Goal: Check status: Check status

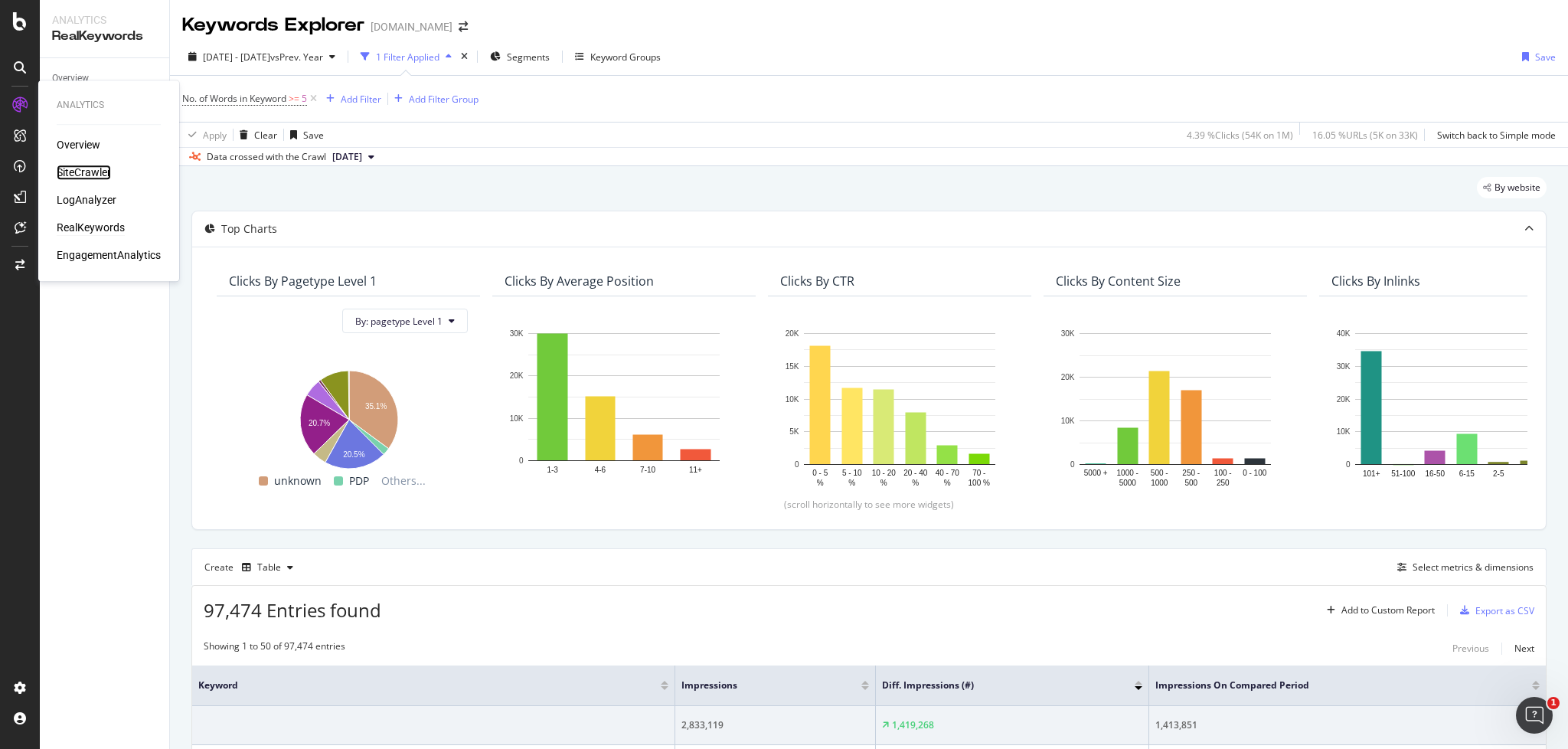
drag, startPoint x: 98, startPoint y: 168, endPoint x: 57, endPoint y: 181, distance: 43.0
click at [98, 168] on div "SiteCrawler" at bounding box center [83, 172] width 55 height 15
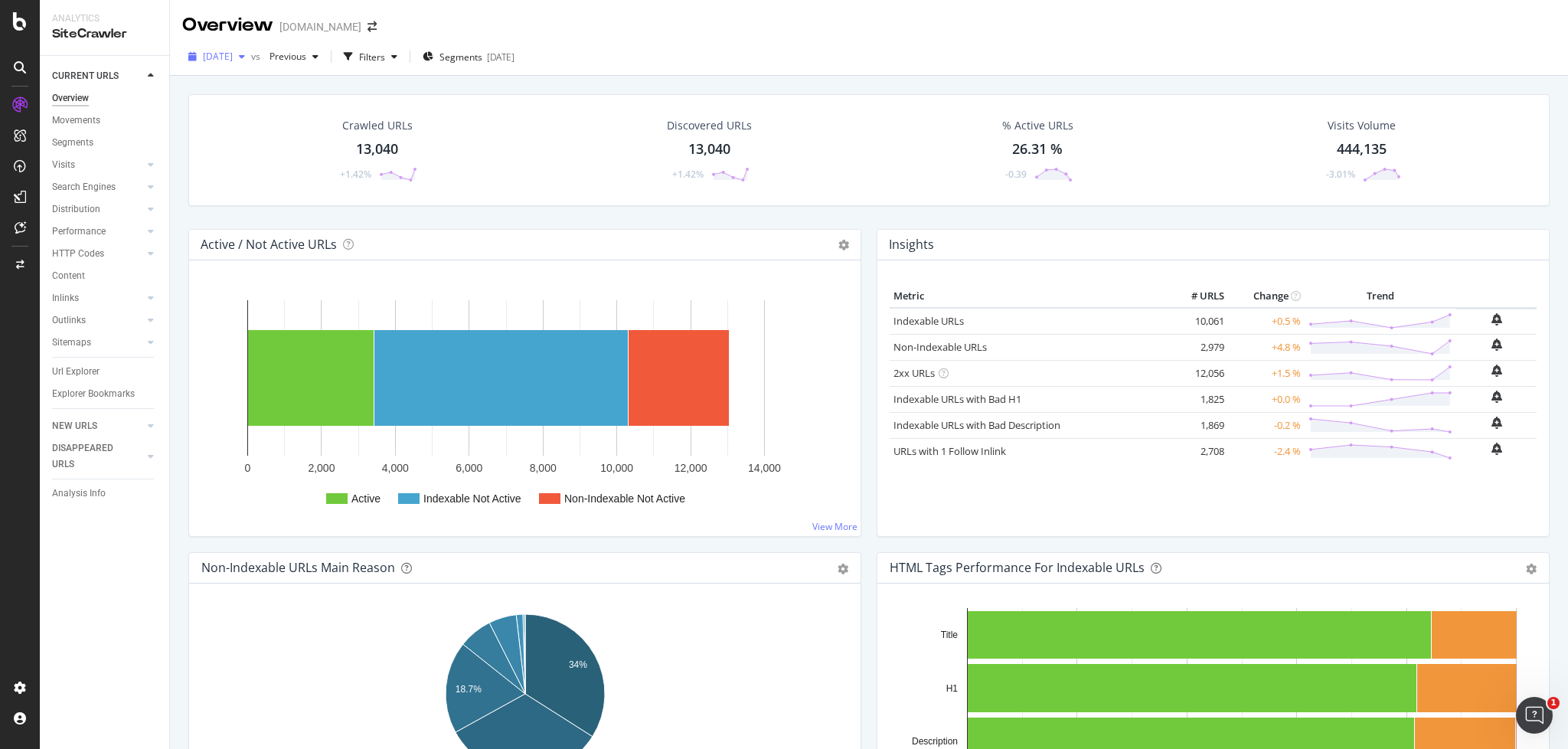
click at [233, 50] on span "[DATE]" at bounding box center [218, 56] width 30 height 13
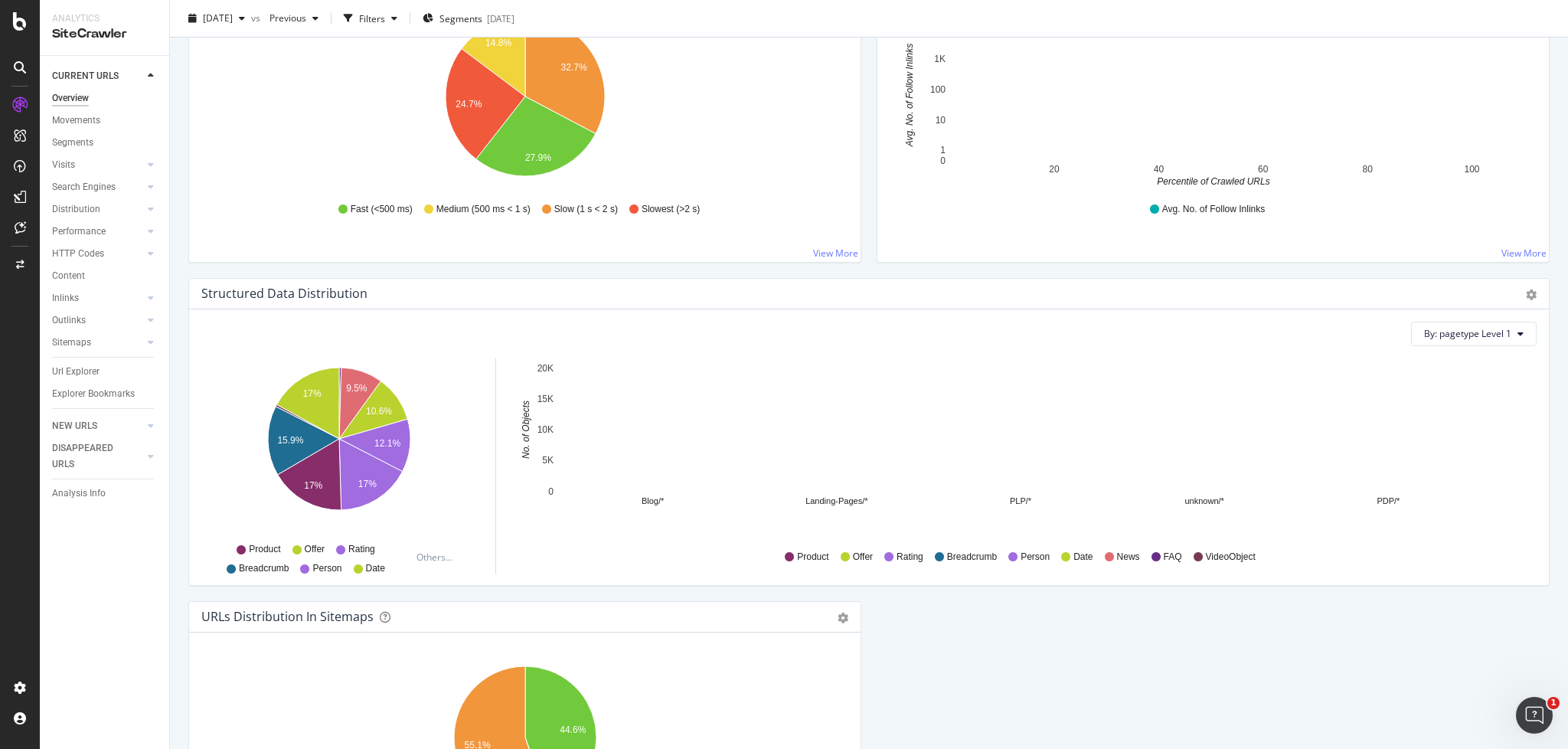
scroll to position [1245, 0]
